Goal: Find contact information: Find contact information

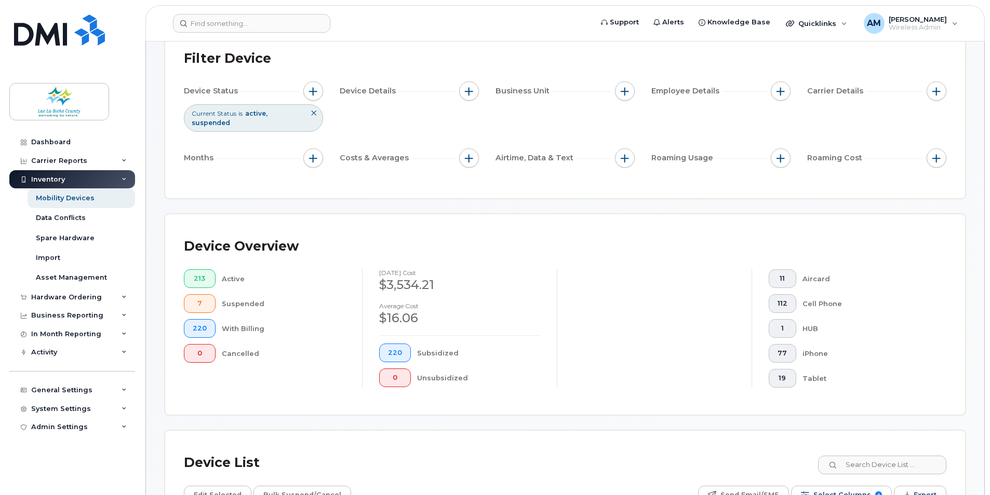
scroll to position [104, 0]
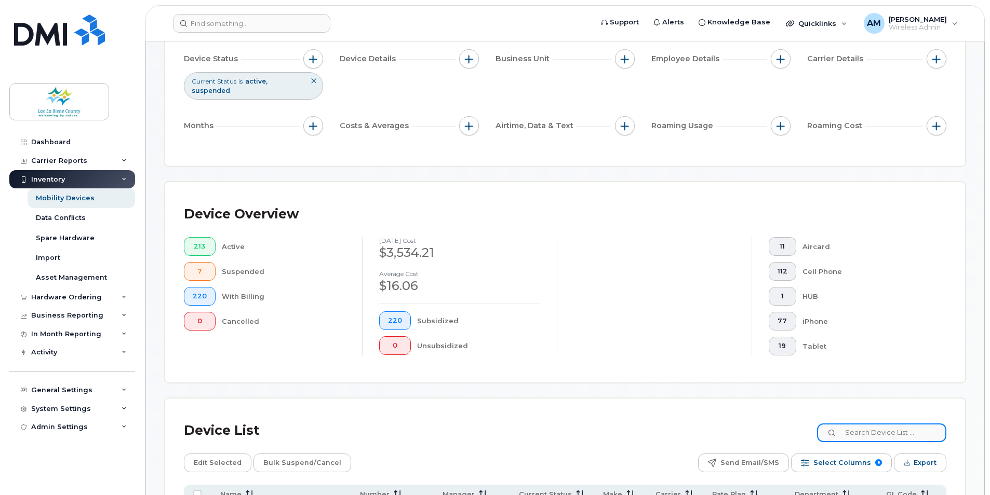
click at [870, 435] on input at bounding box center [881, 433] width 129 height 19
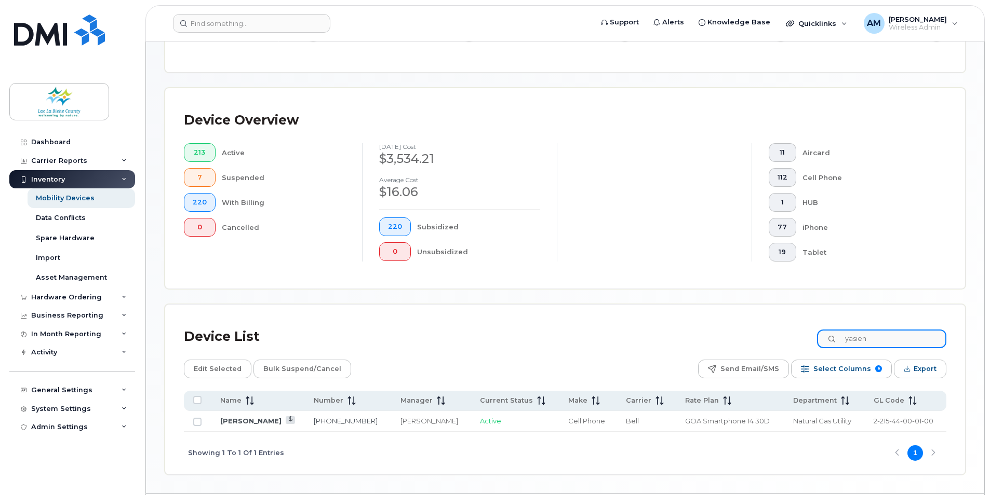
scroll to position [230, 0]
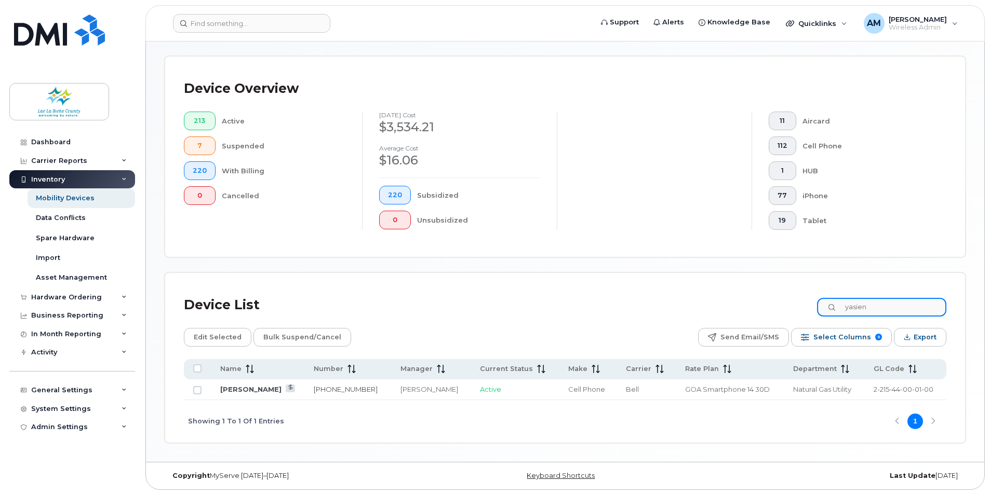
type input "yasien"
drag, startPoint x: 890, startPoint y: 304, endPoint x: 830, endPoint y: 302, distance: 59.8
click at [830, 302] on input "yasien" at bounding box center [881, 307] width 129 height 19
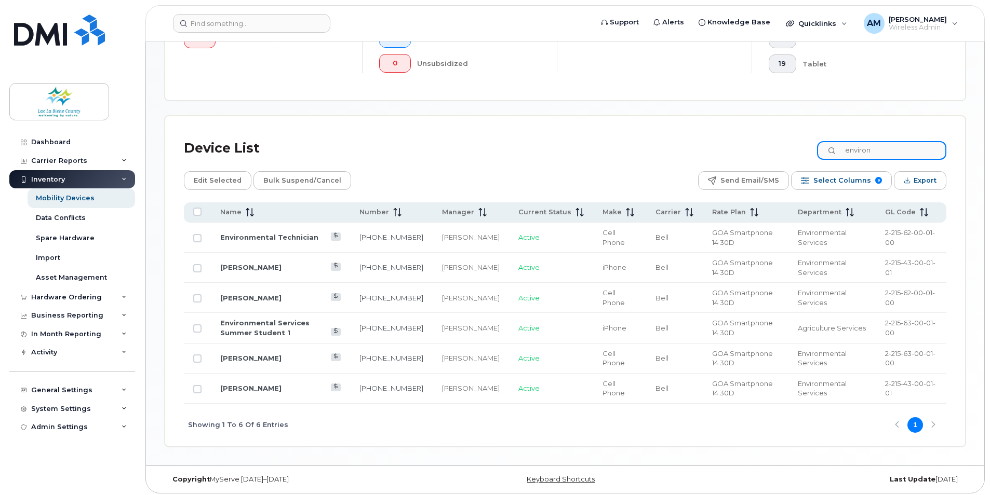
scroll to position [390, 0]
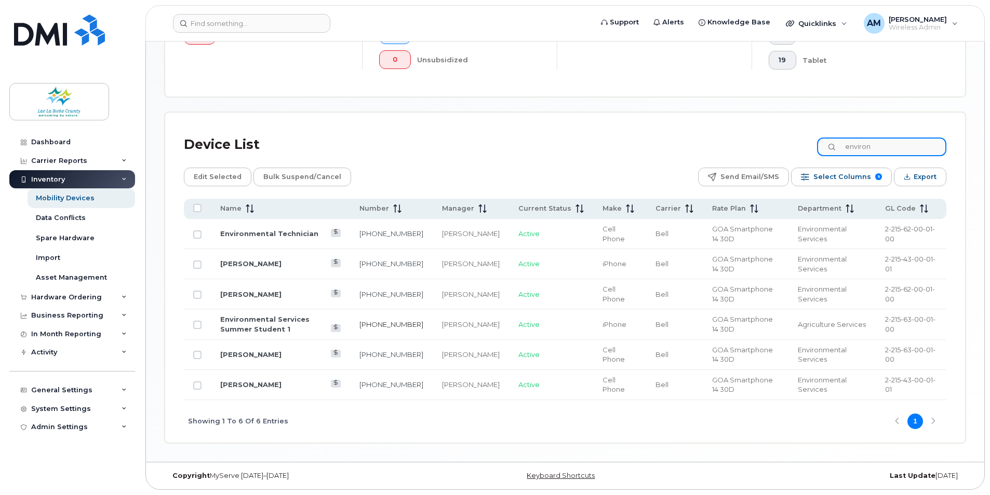
type input "environ"
click at [413, 328] on link "[PHONE_NUMBER]" at bounding box center [391, 324] width 64 height 8
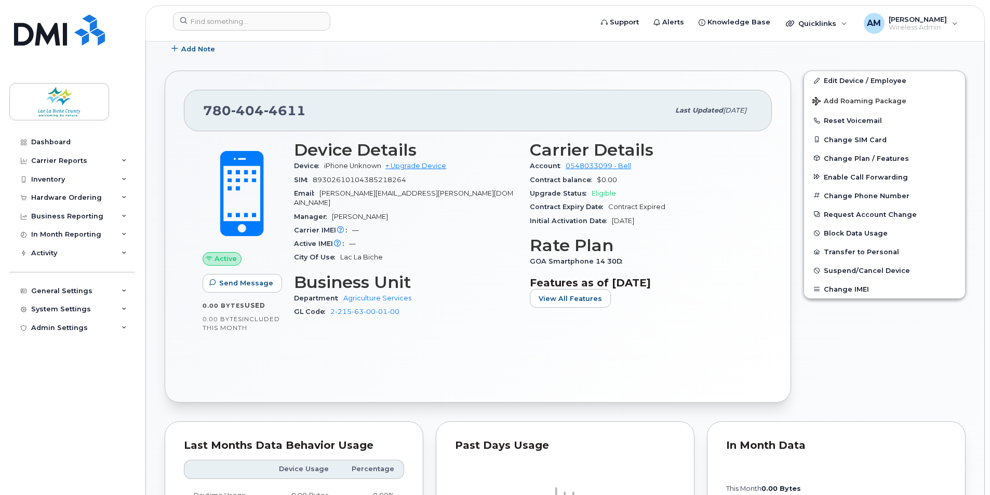
scroll to position [208, 0]
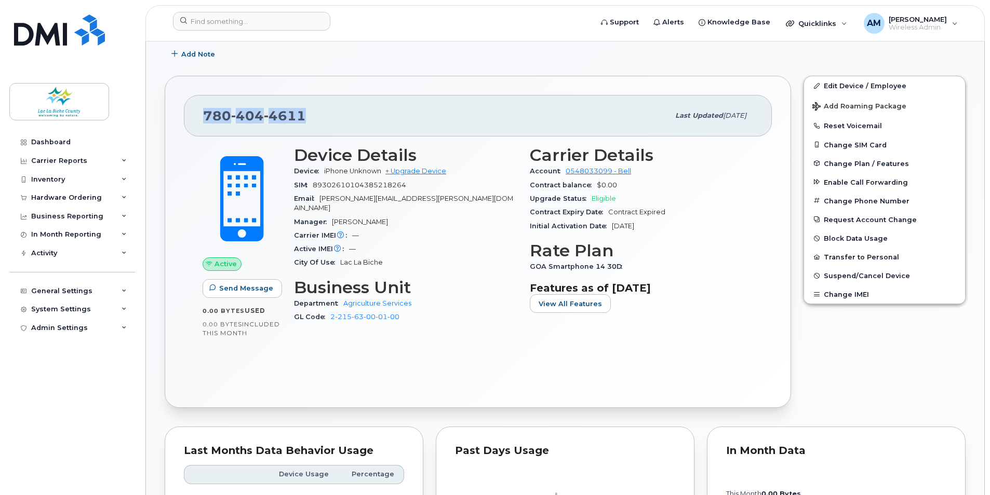
drag, startPoint x: 315, startPoint y: 121, endPoint x: 205, endPoint y: 117, distance: 110.2
click at [205, 117] on div "780 404 4611" at bounding box center [436, 116] width 466 height 22
copy span "780 404 4611"
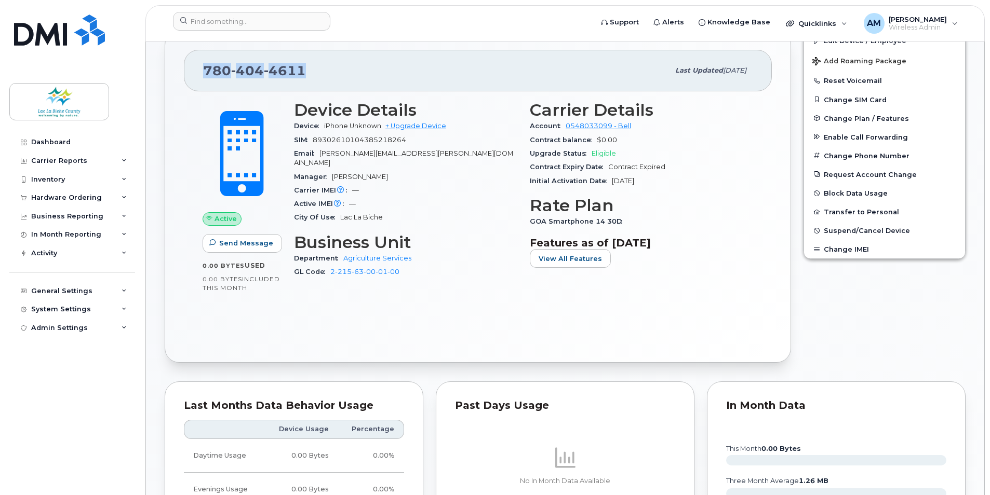
scroll to position [187, 0]
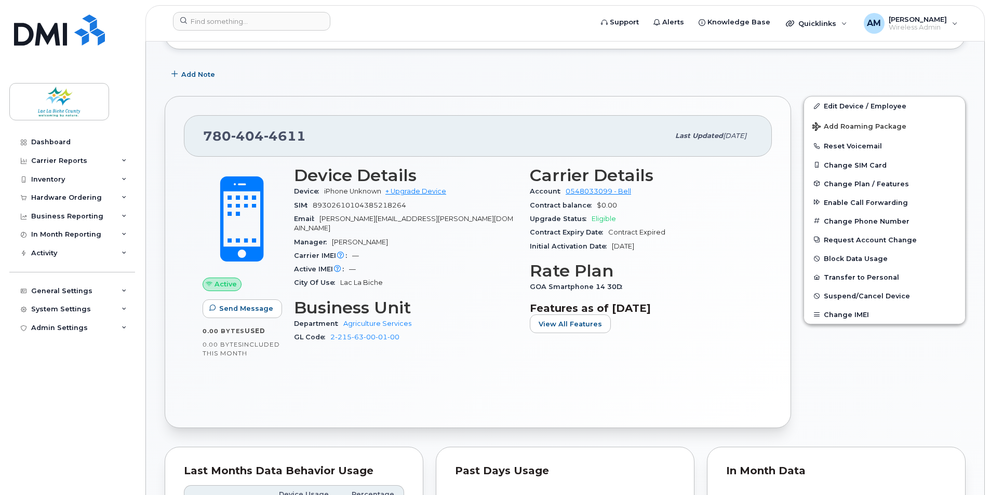
click at [460, 304] on h3 "Business Unit" at bounding box center [405, 308] width 223 height 19
drag, startPoint x: 398, startPoint y: 206, endPoint x: 311, endPoint y: 211, distance: 86.8
click at [311, 211] on div "SIM 89302610104385218264" at bounding box center [405, 206] width 223 height 14
copy span "89302610104385218264"
